Goal: Information Seeking & Learning: Learn about a topic

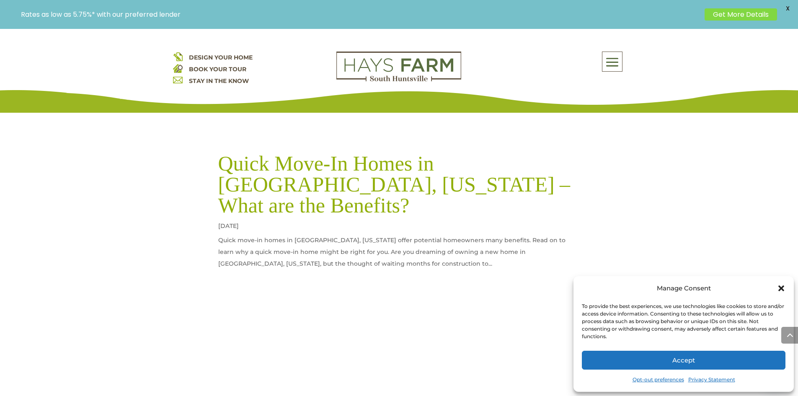
scroll to position [1887, 0]
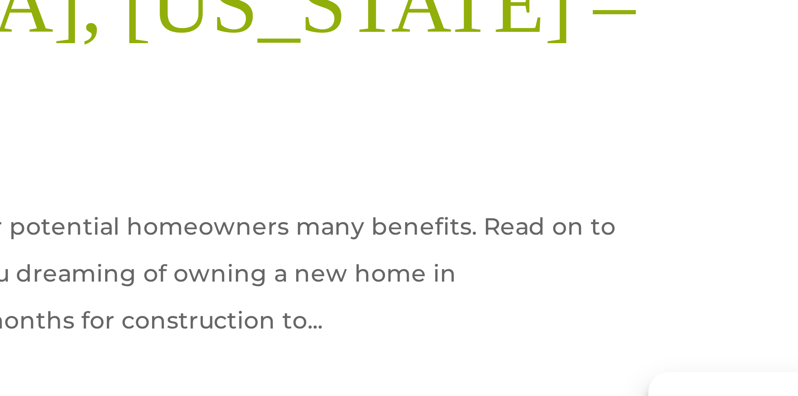
click at [521, 294] on img at bounding box center [399, 399] width 362 height 211
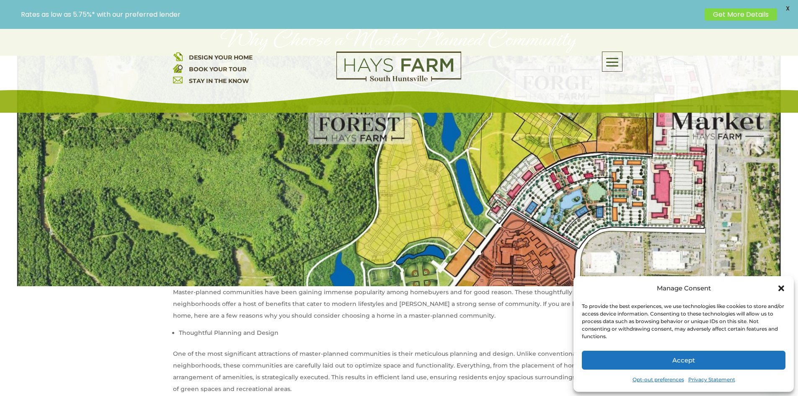
scroll to position [98, 0]
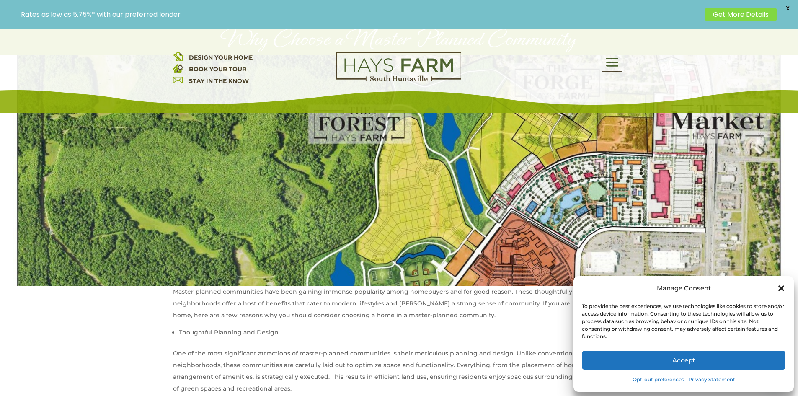
click at [782, 288] on icon "Close dialog" at bounding box center [782, 288] width 6 height 6
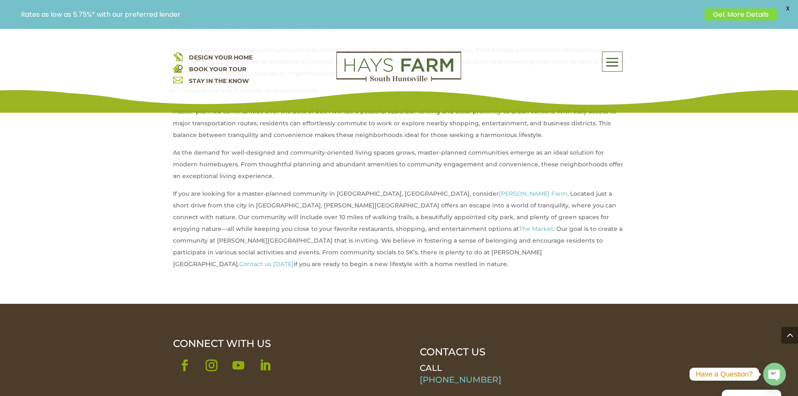
scroll to position [517, 0]
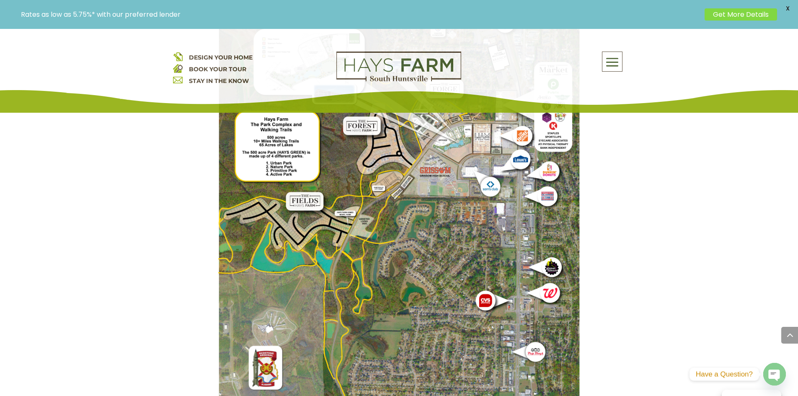
scroll to position [1768, 0]
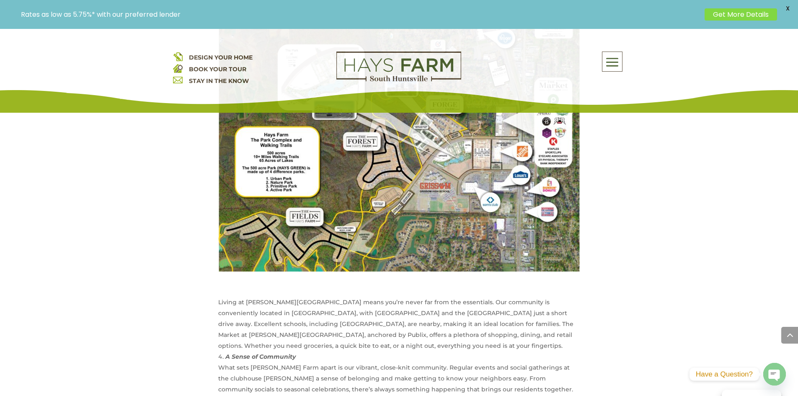
scroll to position [880, 0]
